Goal: Task Accomplishment & Management: Manage account settings

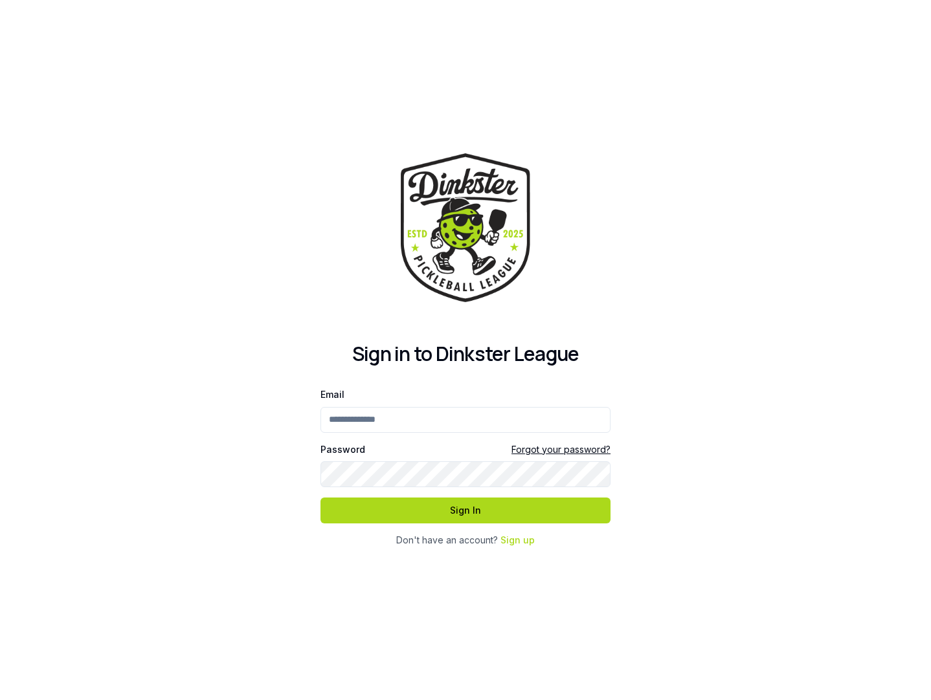
type input "**********"
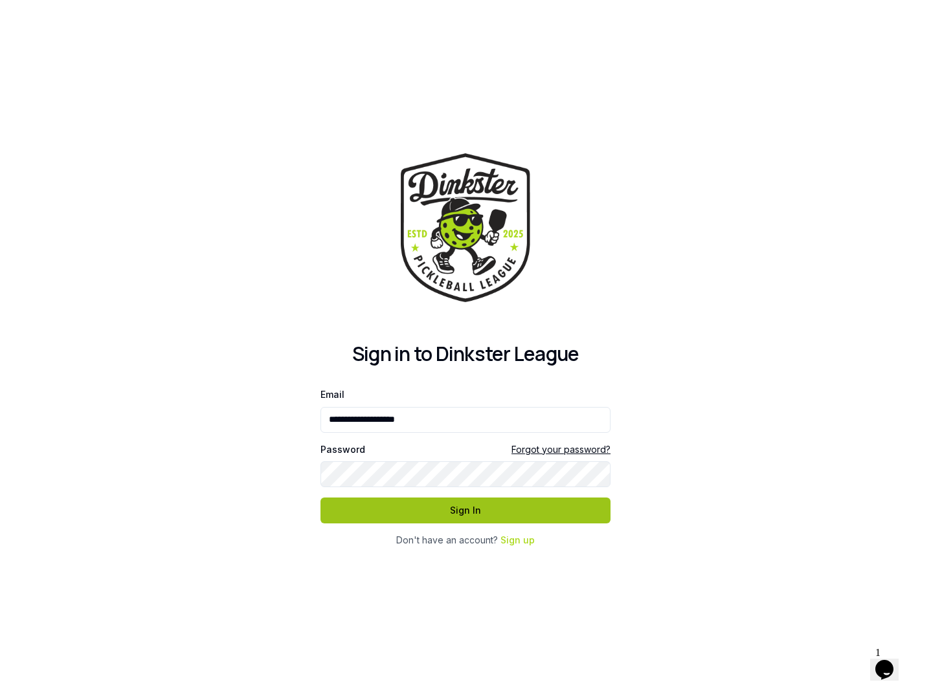
click at [402, 509] on button "Sign In" at bounding box center [465, 511] width 290 height 26
